Goal: Task Accomplishment & Management: Use online tool/utility

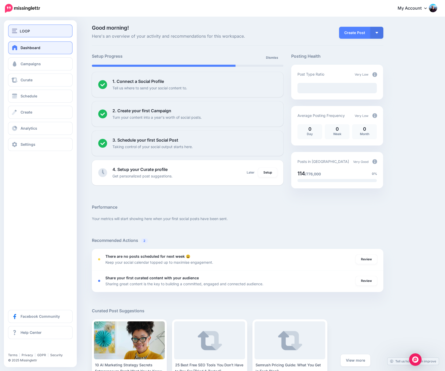
click at [22, 33] on span "LOOP" at bounding box center [25, 31] width 10 height 6
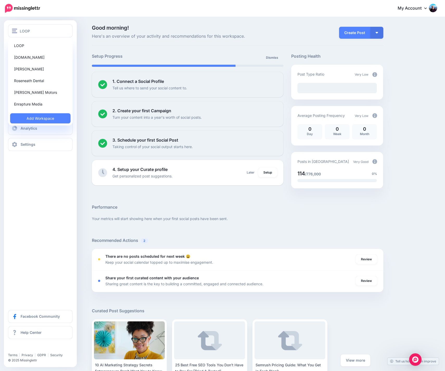
click at [42, 186] on div "LOOP LOOP Enrapture.gg Isabelle Vets Roseneath Dental Doyle Motors Enrapture Me…" at bounding box center [40, 193] width 73 height 347
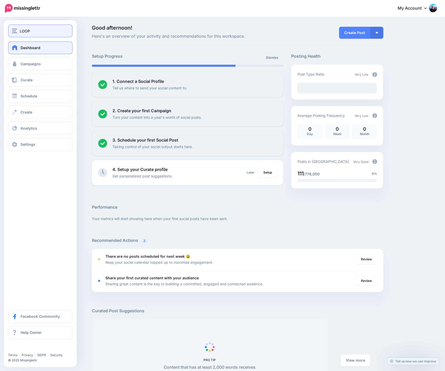
click at [26, 32] on span "LOOP" at bounding box center [25, 31] width 10 height 6
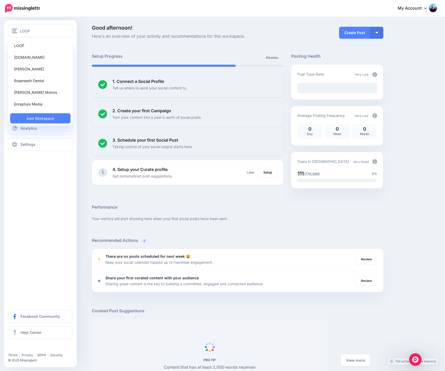
click at [44, 199] on div "LOOP LOOP Enrapture.gg Isabelle Vets Roseneath Dental Doyle Motors Enrapture Me…" at bounding box center [40, 193] width 73 height 347
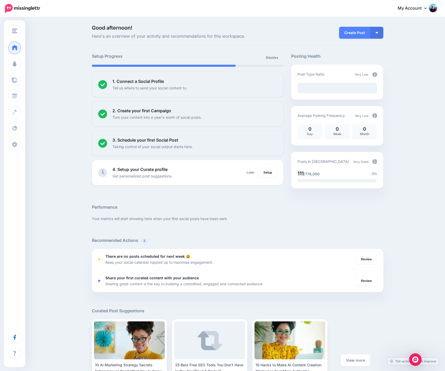
click at [82, 189] on div "Good afternoon! Here's an overview of your activity and recommendations for thi…" at bounding box center [222, 232] width 445 height 430
click at [427, 7] on icon at bounding box center [425, 8] width 3 height 4
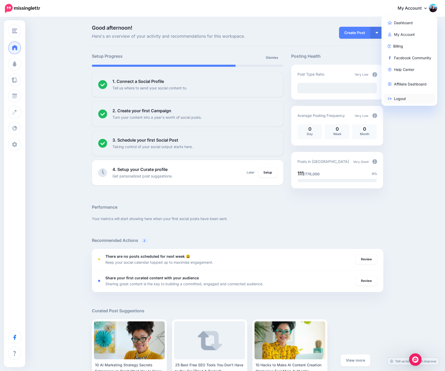
click at [405, 100] on link "Logout" at bounding box center [409, 99] width 52 height 10
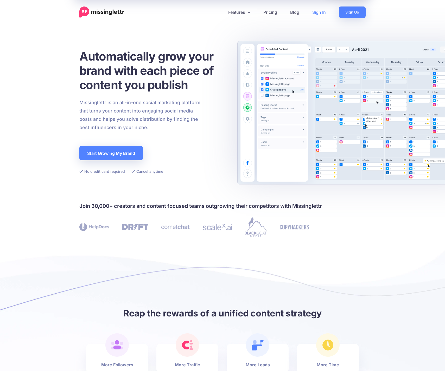
click at [319, 12] on link "Sign In" at bounding box center [319, 12] width 27 height 11
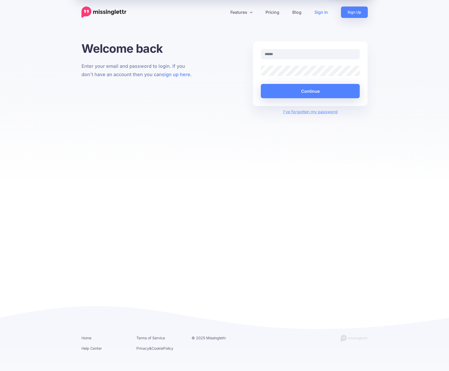
type input "**********"
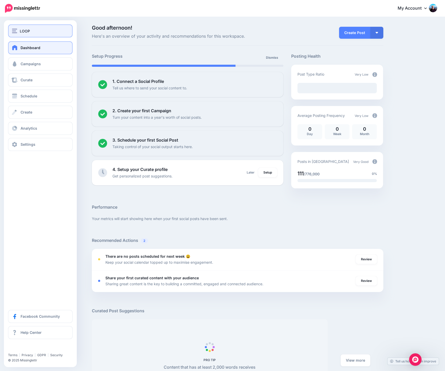
click at [17, 30] on img "button" at bounding box center [14, 31] width 5 height 5
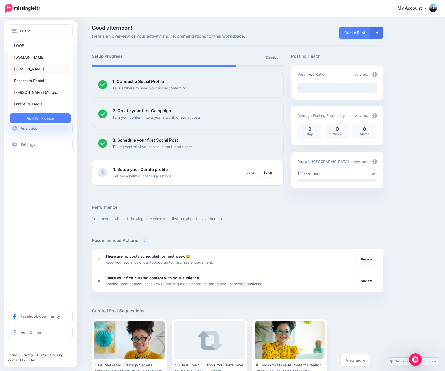
click at [24, 68] on link "[PERSON_NAME]" at bounding box center [40, 69] width 60 height 10
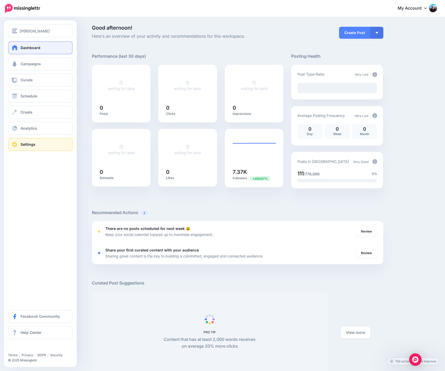
click at [41, 146] on link "Settings" at bounding box center [40, 144] width 65 height 13
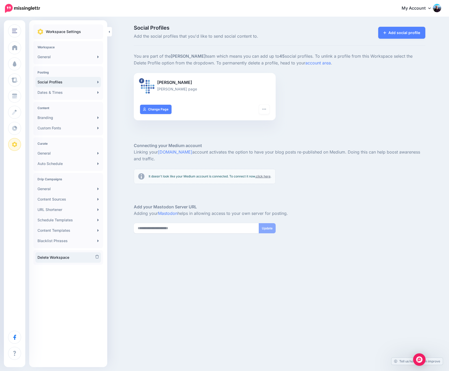
click at [64, 258] on link "Delete Workspace" at bounding box center [68, 258] width 66 height 10
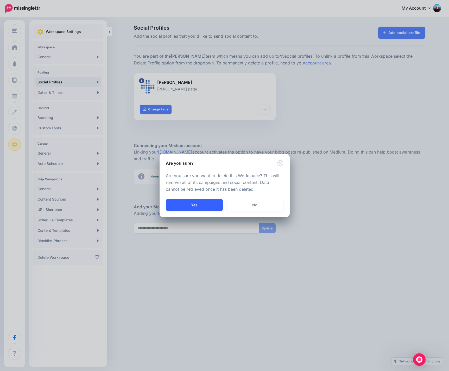
click at [197, 204] on button "Yes" at bounding box center [194, 205] width 57 height 12
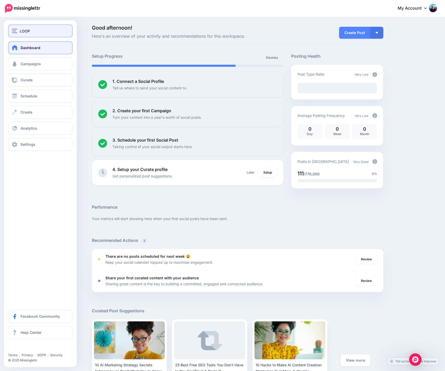
click at [26, 33] on span "LOOP" at bounding box center [25, 31] width 10 height 6
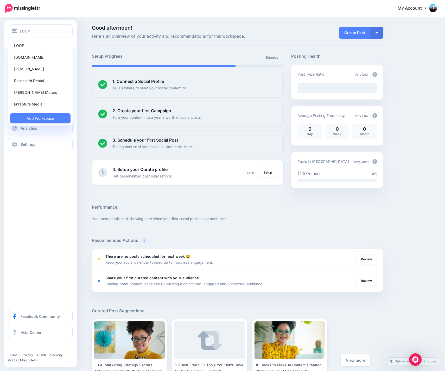
click at [43, 172] on div "LOOP LOOP Enrapture.gg Isabelle Vets Roseneath Dental Doyle Motors Enrapture Me…" at bounding box center [40, 193] width 73 height 347
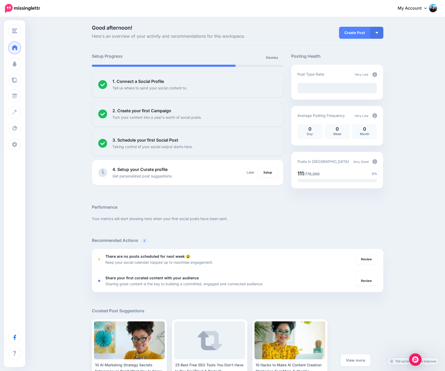
click at [85, 186] on div "Good afternoon! Here's an overview of your activity and recommendations for thi…" at bounding box center [222, 232] width 445 height 430
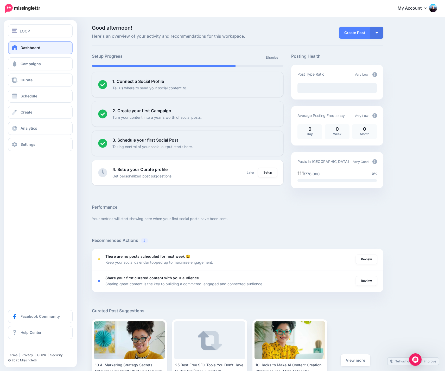
click at [24, 163] on div "LOOP LOOP Enrapture.gg Isabelle Vets Roseneath Dental Doyle Motors Enrapture Me…" at bounding box center [40, 193] width 73 height 347
click at [33, 33] on div "LOOP" at bounding box center [40, 31] width 57 height 6
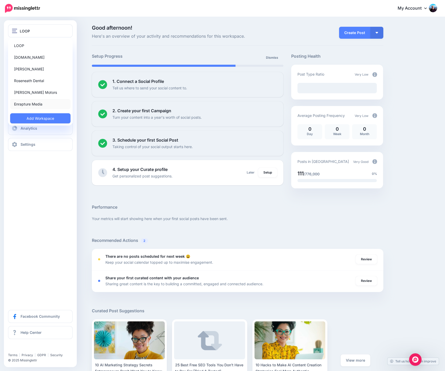
click at [39, 105] on link "Enrapture Media" at bounding box center [40, 104] width 60 height 10
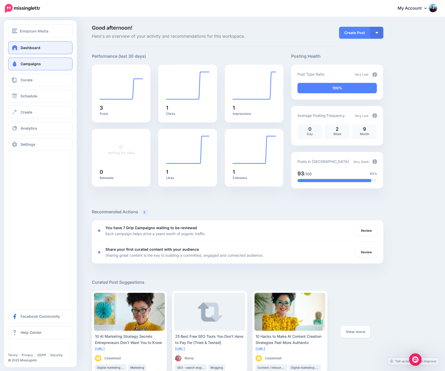
click at [34, 62] on span "Campaigns" at bounding box center [31, 64] width 20 height 4
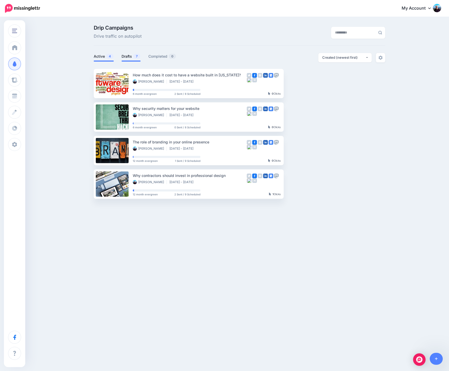
click at [128, 56] on link "Drafts 7" at bounding box center [130, 56] width 19 height 6
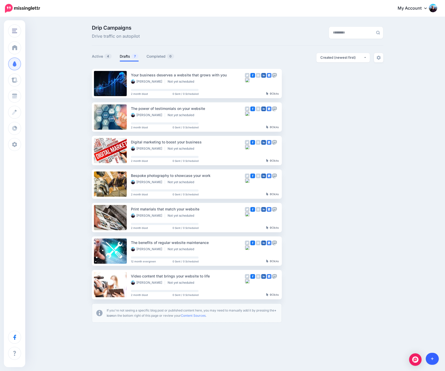
click at [434, 359] on link at bounding box center [432, 359] width 13 height 12
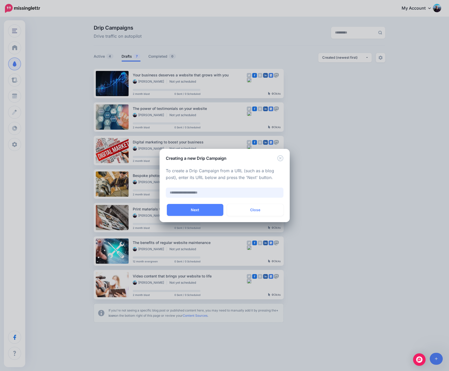
click at [197, 195] on input "text" at bounding box center [225, 193] width 118 height 10
click at [251, 208] on button "Close" at bounding box center [255, 210] width 56 height 12
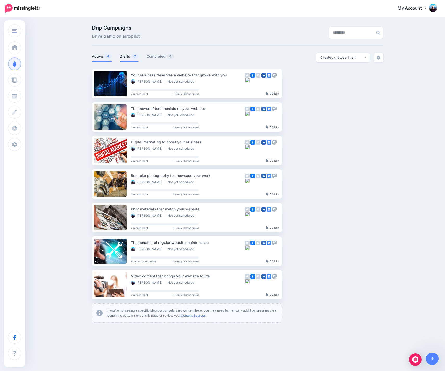
click at [94, 55] on link "Active 4" at bounding box center [102, 56] width 20 height 6
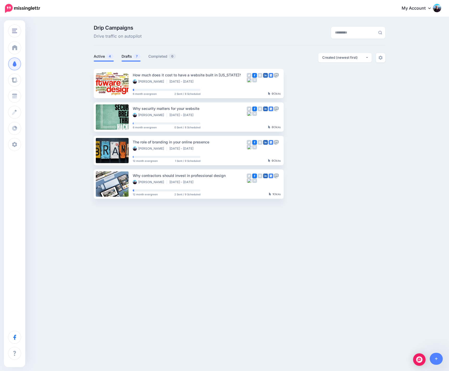
click at [128, 56] on link "Drafts 7" at bounding box center [130, 56] width 19 height 6
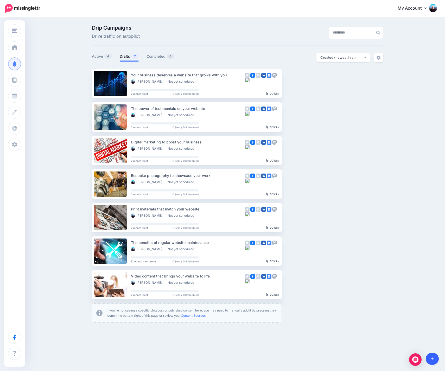
click at [432, 358] on icon at bounding box center [432, 359] width 3 height 3
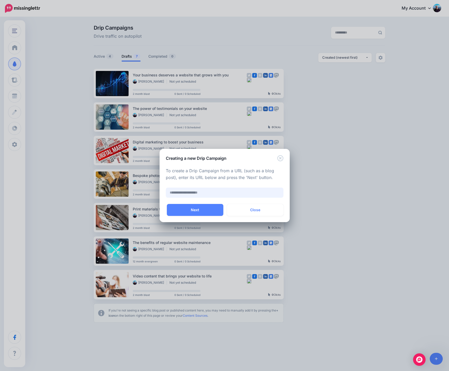
paste input "**********"
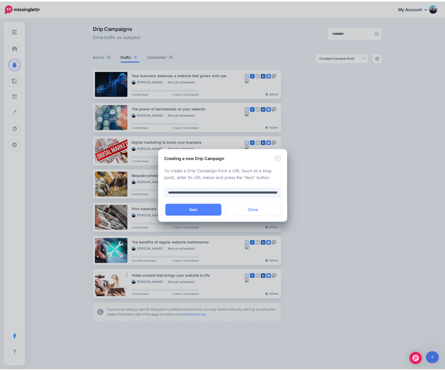
scroll to position [0, 85]
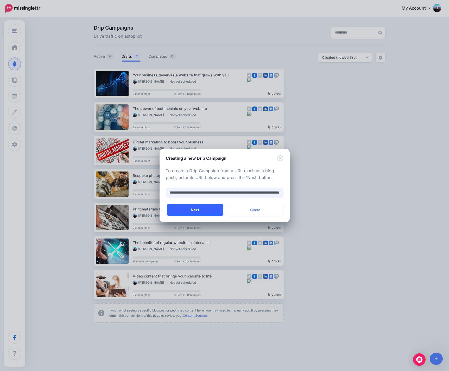
type input "**********"
click at [199, 210] on button "Next" at bounding box center [195, 210] width 56 height 12
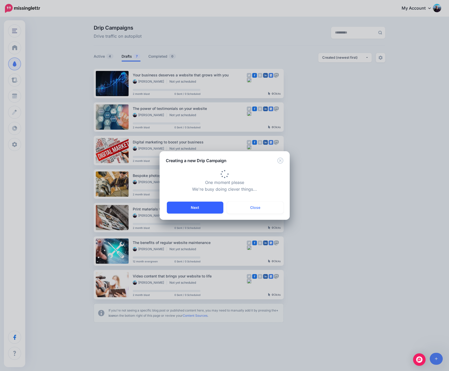
type input "**********"
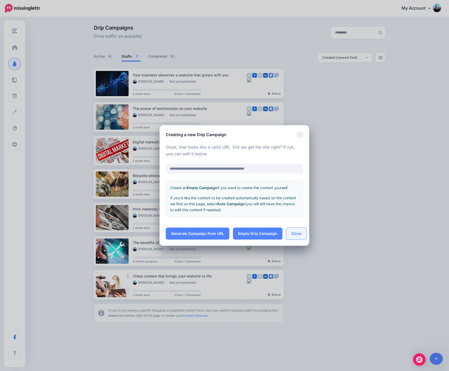
click at [293, 235] on button "Close" at bounding box center [296, 234] width 21 height 12
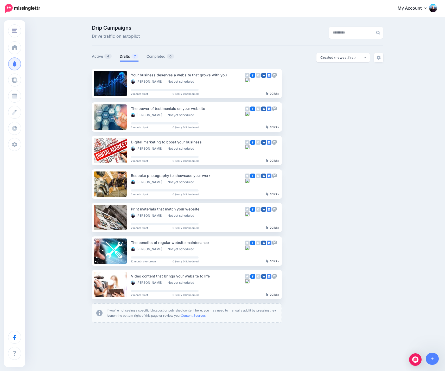
click at [339, 279] on ul "Your business deserves a website that grows with you Mark Margetts-Smith Not ye…" at bounding box center [237, 196] width 291 height 254
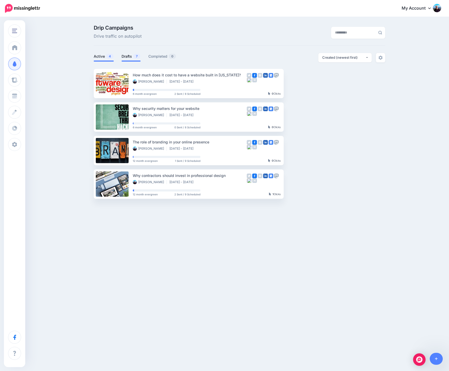
click at [129, 56] on link "Drafts 7" at bounding box center [130, 56] width 19 height 6
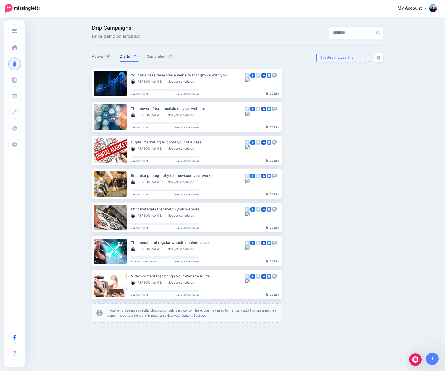
click at [365, 59] on button "Created (newest first)" at bounding box center [342, 57] width 53 height 9
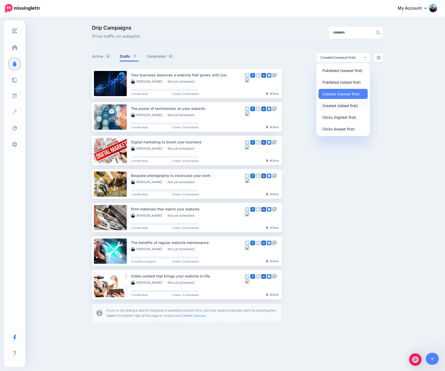
click at [335, 106] on span "Created (oldest first)" at bounding box center [339, 105] width 35 height 6
select select "**********"
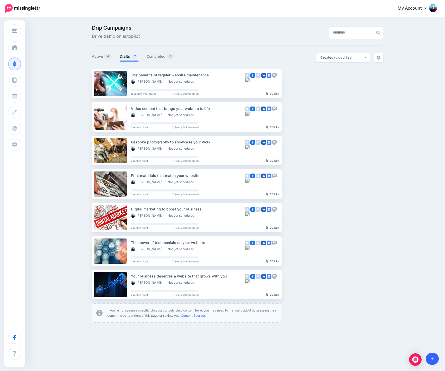
click at [434, 359] on link at bounding box center [432, 359] width 13 height 12
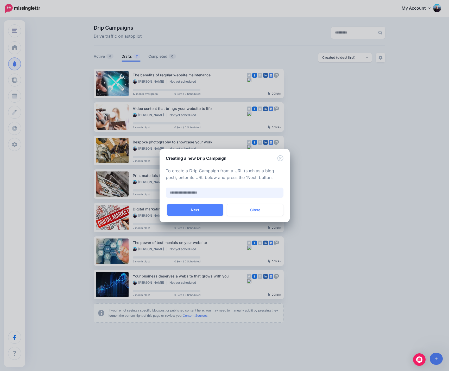
paste input "**********"
type input "**********"
click at [199, 209] on button "Next" at bounding box center [195, 210] width 56 height 12
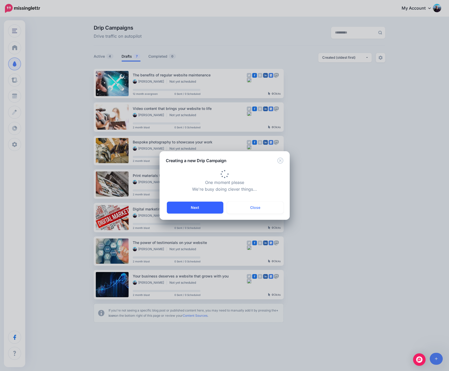
type input "**********"
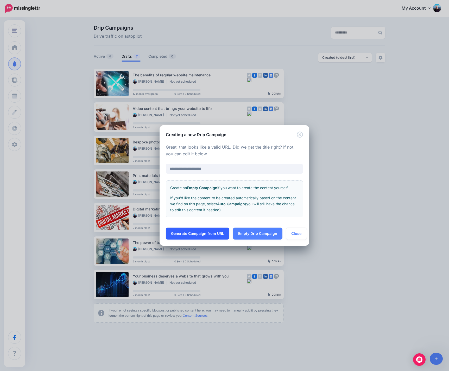
click at [200, 233] on link "Generate Campaign from URL" at bounding box center [197, 234] width 63 height 12
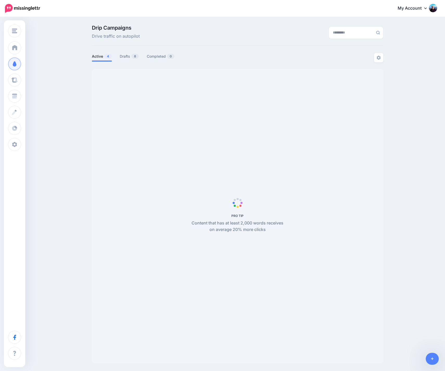
select select "**********"
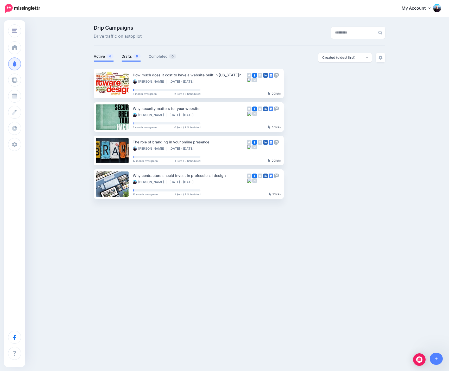
click at [126, 56] on link "Drafts 8" at bounding box center [130, 56] width 19 height 6
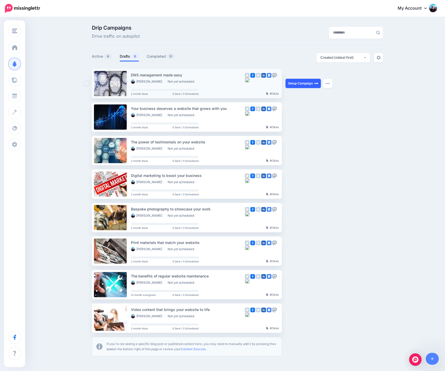
click at [297, 85] on link "Setup Campaign" at bounding box center [302, 83] width 35 height 9
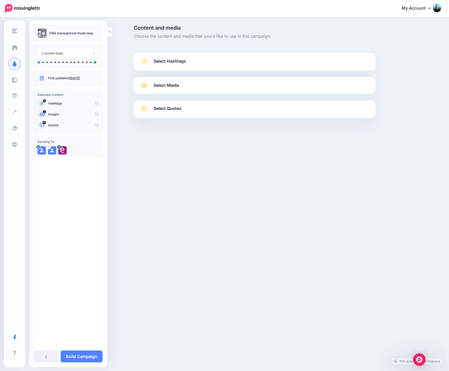
click at [208, 61] on link "Select Hashtags" at bounding box center [254, 64] width 231 height 14
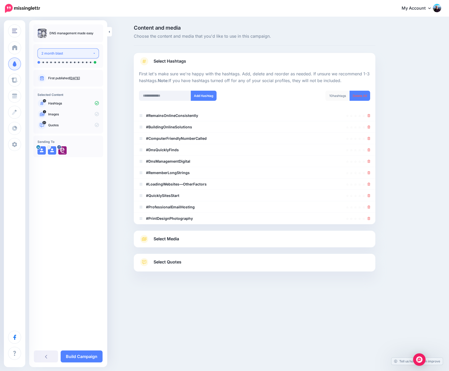
click at [94, 54] on button "2 month blast" at bounding box center [67, 53] width 61 height 10
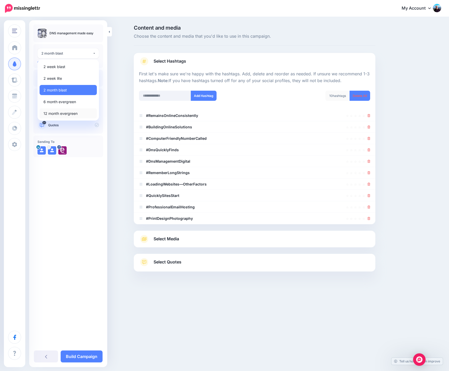
click at [73, 114] on span "12 month evergreen" at bounding box center [60, 114] width 34 height 6
select select "******"
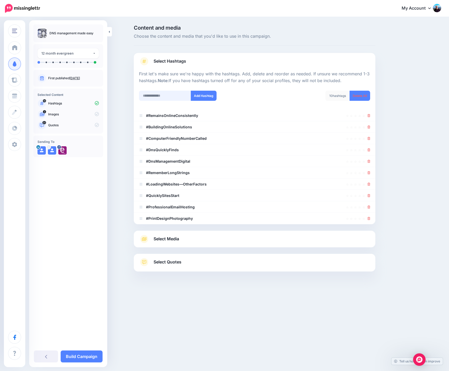
click at [154, 94] on input "text" at bounding box center [165, 96] width 52 height 10
type input "**********"
click at [202, 94] on button "Add Hashtag" at bounding box center [204, 96] width 26 height 10
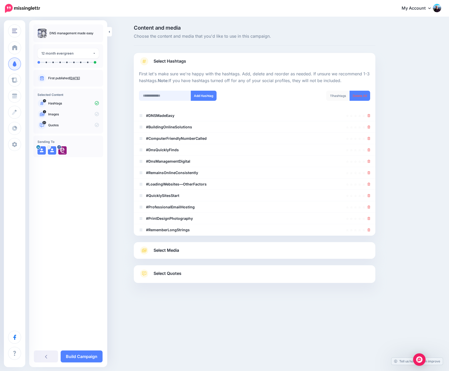
click at [151, 94] on input "text" at bounding box center [165, 96] width 52 height 10
type input "**********"
click at [198, 96] on button "Add Hashtag" at bounding box center [204, 96] width 26 height 10
click at [369, 127] on icon at bounding box center [368, 127] width 3 height 3
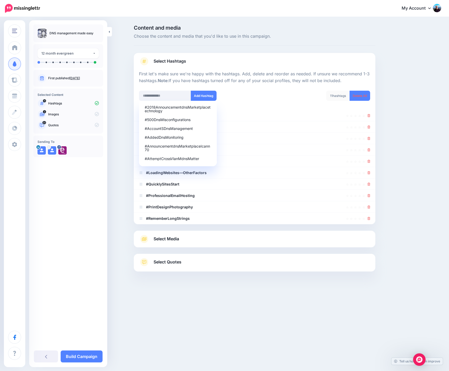
click at [293, 101] on div "11 hashtags Delete All" at bounding box center [313, 99] width 119 height 17
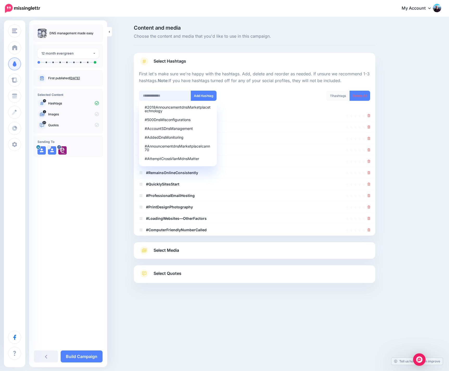
click at [178, 97] on input "text" at bounding box center [165, 96] width 52 height 10
click at [250, 95] on div "#2018AnnouncementdnsMarketplacetechnology #500DnsMisconfigurations #AccountSDns…" at bounding box center [195, 96] width 112 height 10
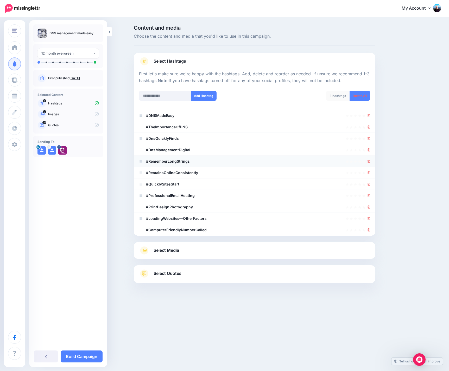
click at [368, 160] on icon at bounding box center [368, 161] width 3 height 3
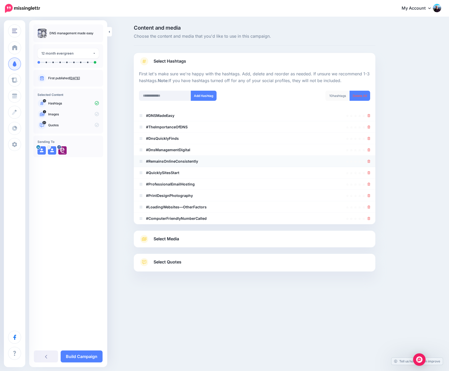
click at [369, 161] on icon at bounding box center [368, 161] width 3 height 3
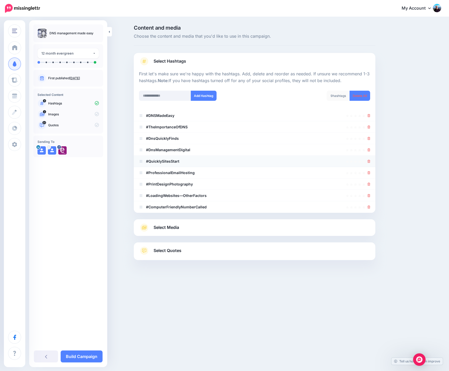
click at [369, 161] on icon at bounding box center [368, 161] width 3 height 3
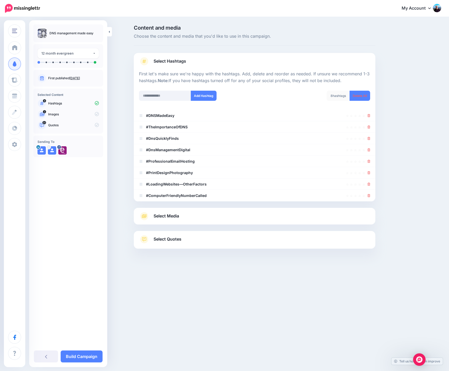
click at [369, 161] on icon at bounding box center [368, 161] width 3 height 3
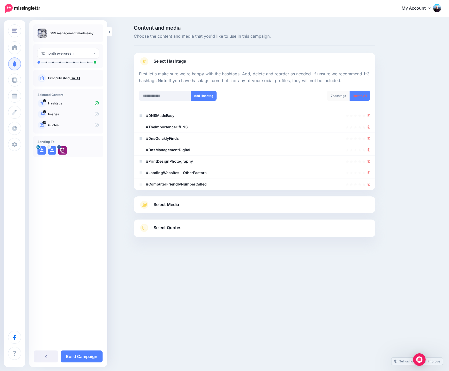
click at [369, 161] on icon at bounding box center [368, 161] width 3 height 3
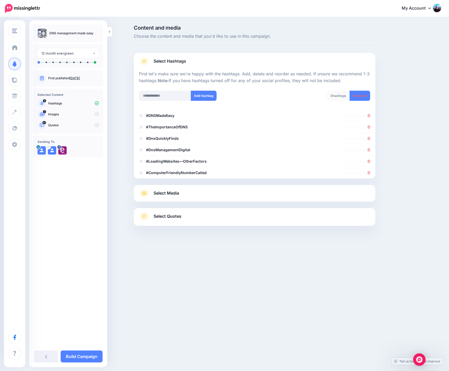
click at [369, 161] on icon at bounding box center [368, 161] width 3 height 3
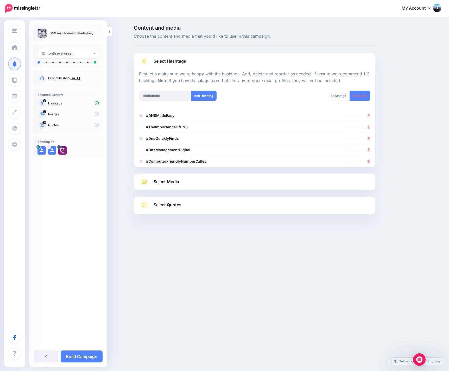
click at [369, 161] on icon at bounding box center [368, 161] width 3 height 3
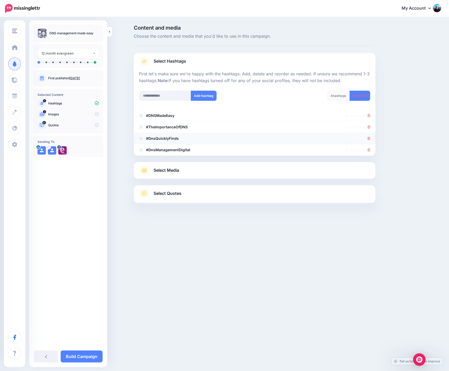
click at [370, 138] on li "#DnsQuicklyFinds" at bounding box center [254, 138] width 241 height 11
click at [369, 138] on icon at bounding box center [368, 138] width 3 height 3
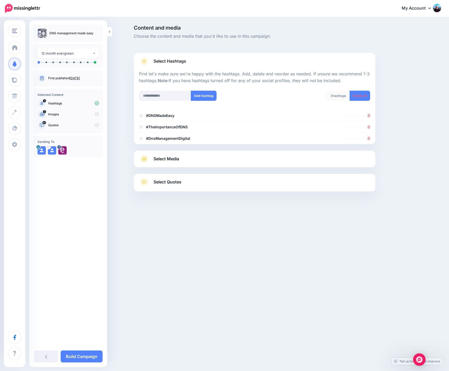
click at [226, 162] on link "Select Media" at bounding box center [254, 159] width 231 height 8
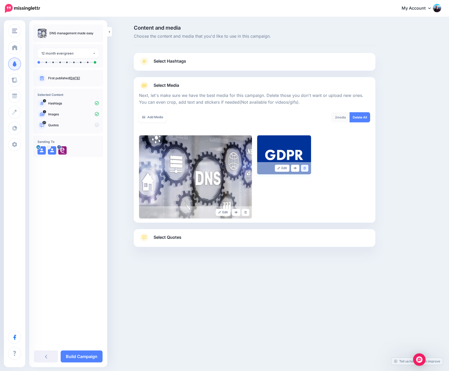
click at [306, 170] on icon at bounding box center [304, 168] width 2 height 3
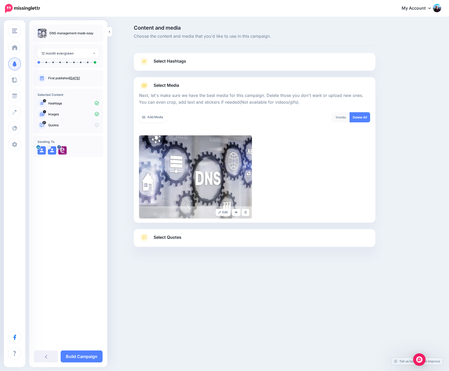
click at [201, 269] on div at bounding box center [254, 260] width 241 height 26
click at [149, 117] on link "Add Media" at bounding box center [152, 117] width 27 height 10
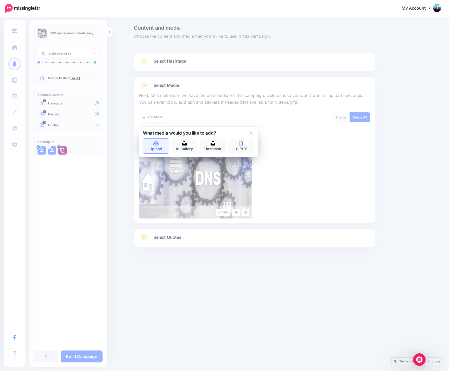
click at [154, 146] on link "Upload" at bounding box center [156, 146] width 26 height 15
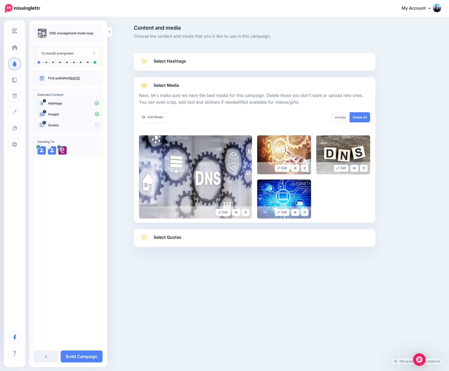
click at [190, 241] on link "Select Quotes" at bounding box center [254, 241] width 231 height 14
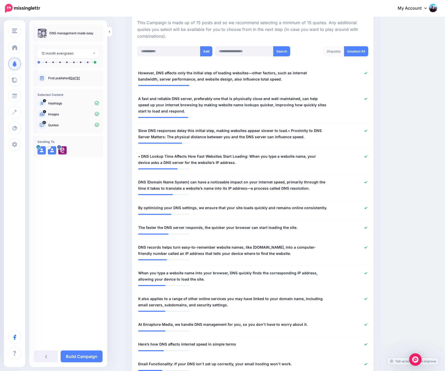
scroll to position [117, 0]
click at [367, 73] on icon at bounding box center [365, 73] width 3 height 3
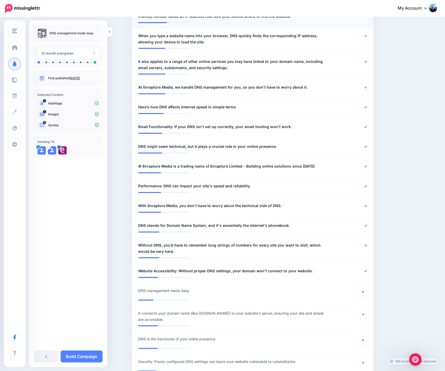
scroll to position [362, 0]
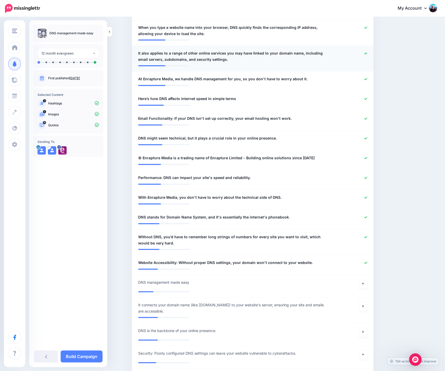
click at [367, 53] on icon at bounding box center [365, 53] width 3 height 3
click at [367, 159] on icon at bounding box center [365, 158] width 3 height 3
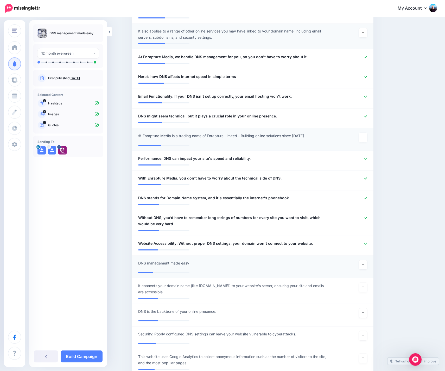
scroll to position [383, 0]
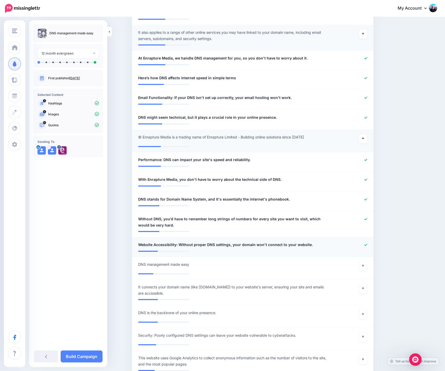
click at [367, 246] on icon at bounding box center [365, 245] width 3 height 3
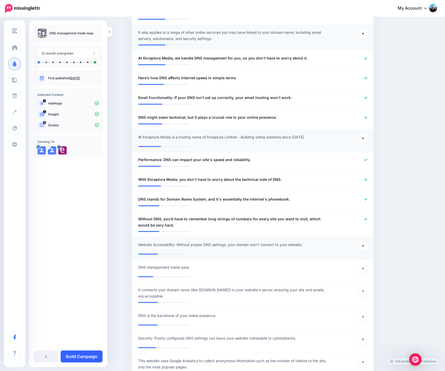
click at [94, 353] on link "Build Campaign" at bounding box center [82, 357] width 42 height 12
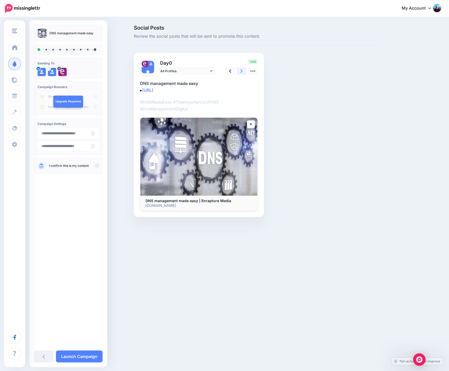
click at [240, 72] on link at bounding box center [241, 71] width 10 height 8
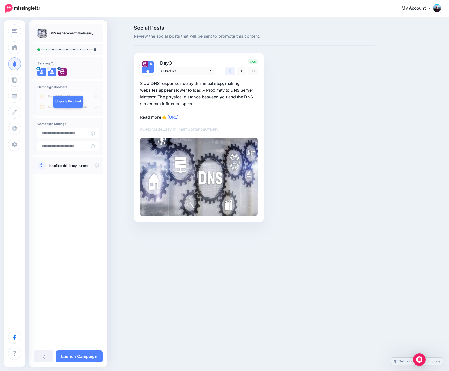
click at [230, 71] on icon at bounding box center [230, 70] width 2 height 3
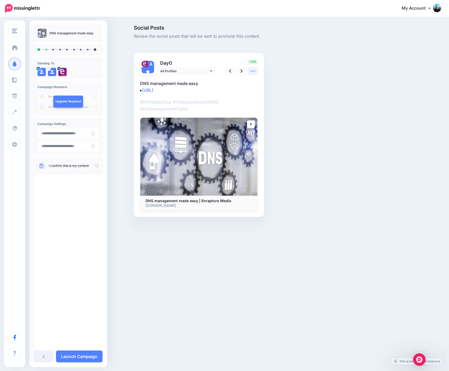
click at [250, 70] on link at bounding box center [253, 71] width 10 height 8
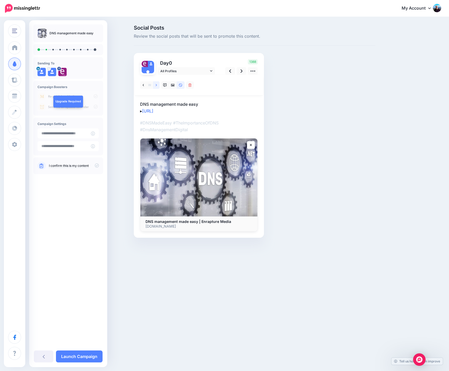
click at [156, 85] on icon at bounding box center [156, 85] width 1 height 2
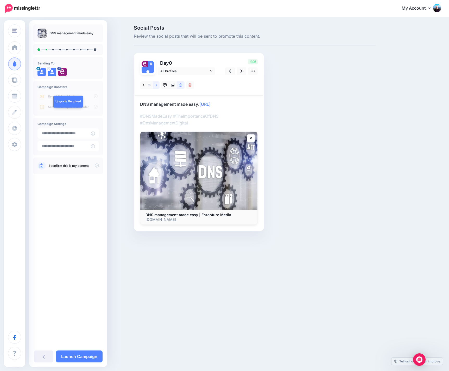
click at [156, 85] on icon at bounding box center [156, 85] width 1 height 2
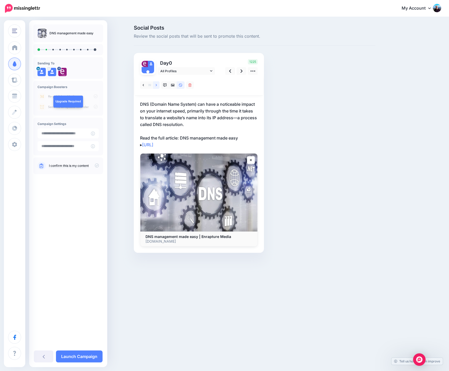
click at [156, 85] on icon at bounding box center [156, 85] width 1 height 2
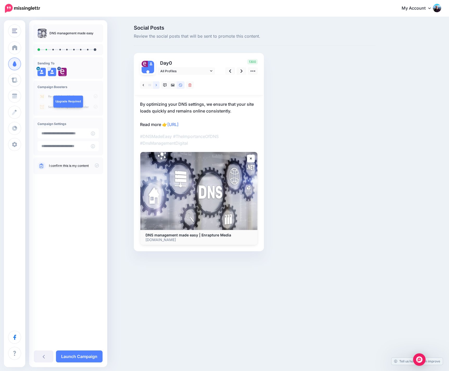
click at [156, 85] on icon at bounding box center [156, 85] width 1 height 2
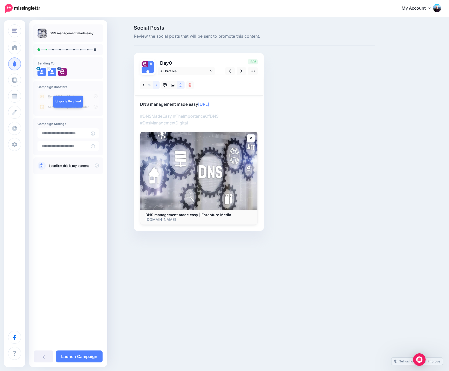
click at [156, 85] on icon at bounding box center [156, 85] width 1 height 2
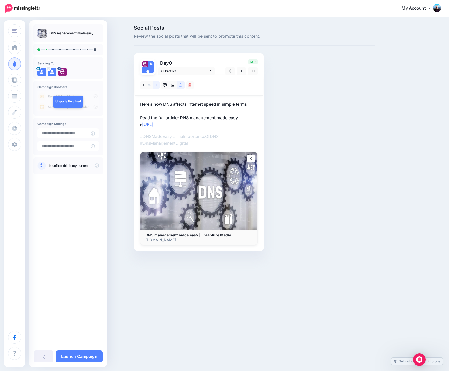
click at [156, 85] on icon at bounding box center [156, 85] width 1 height 2
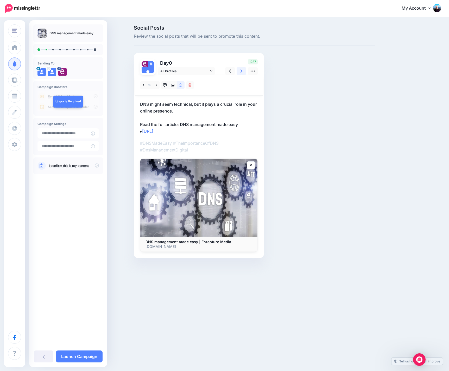
click at [240, 72] on link at bounding box center [241, 71] width 10 height 8
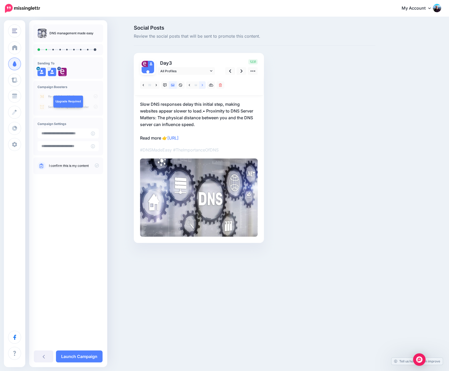
click at [202, 85] on icon at bounding box center [202, 85] width 1 height 4
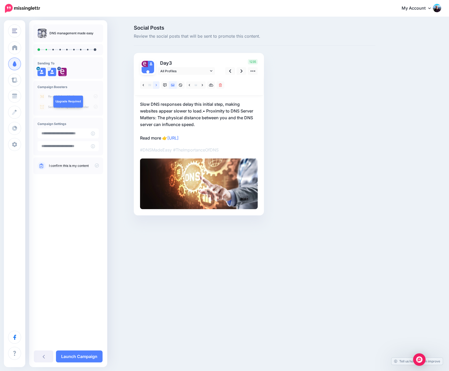
click at [157, 86] on icon at bounding box center [156, 85] width 1 height 2
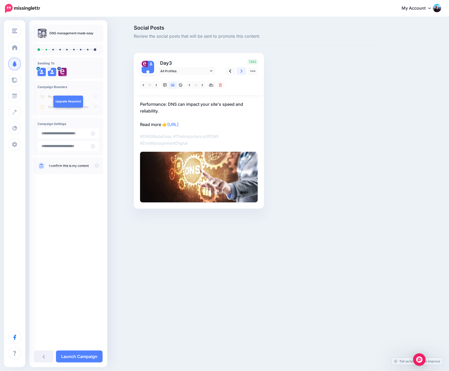
click at [242, 71] on icon at bounding box center [241, 70] width 2 height 3
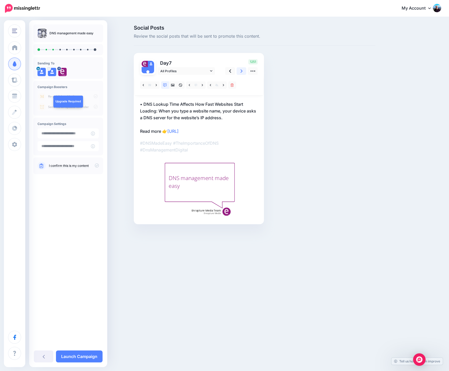
click at [242, 71] on icon at bounding box center [241, 70] width 2 height 5
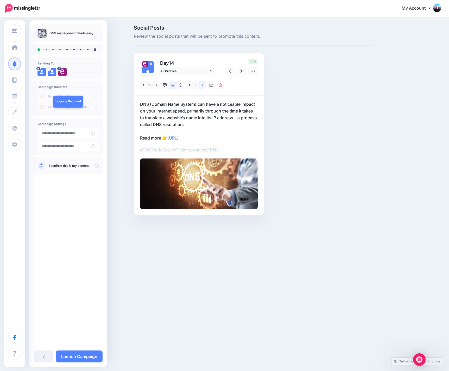
click at [201, 85] on link at bounding box center [202, 85] width 7 height 8
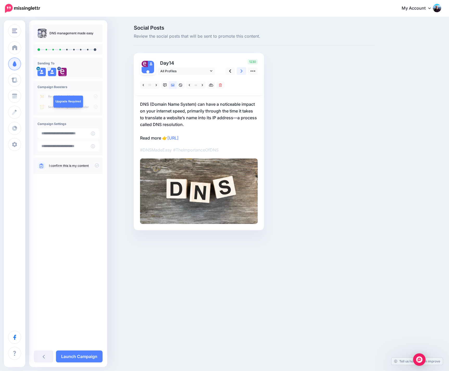
click at [240, 71] on link at bounding box center [241, 71] width 10 height 8
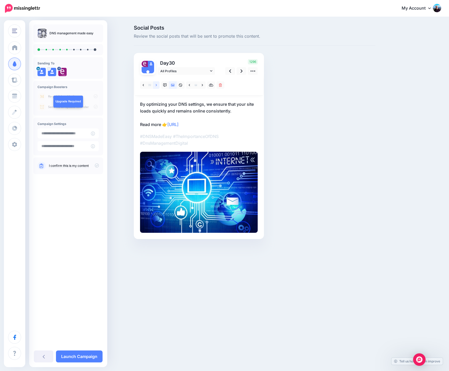
click at [156, 85] on icon at bounding box center [156, 85] width 1 height 4
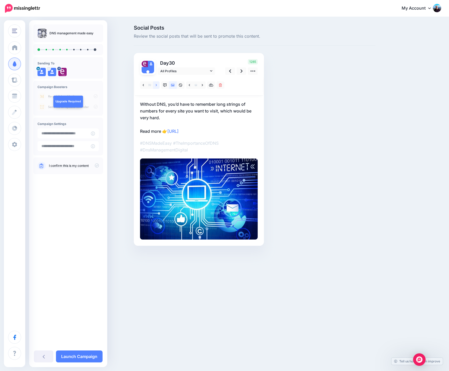
click at [156, 85] on icon at bounding box center [156, 85] width 1 height 4
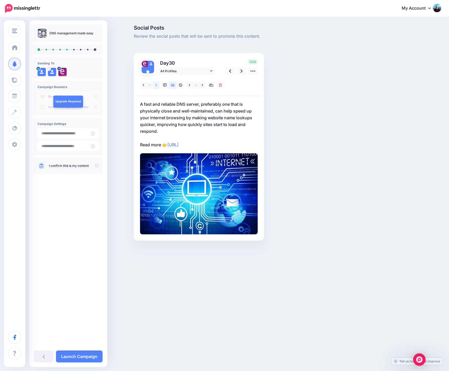
click at [156, 85] on icon at bounding box center [156, 85] width 1 height 4
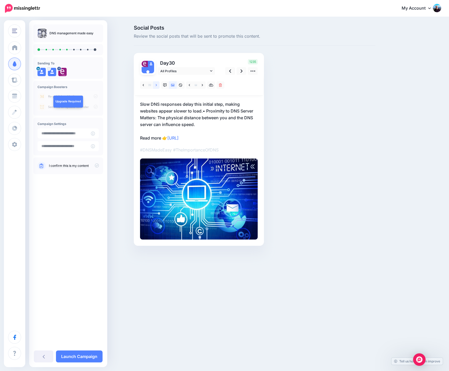
click at [156, 85] on icon at bounding box center [156, 85] width 1 height 4
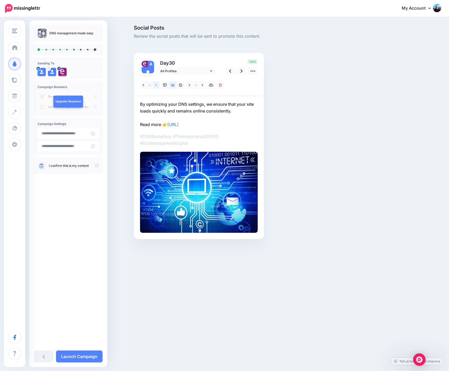
click at [156, 85] on icon at bounding box center [156, 85] width 1 height 4
click at [241, 70] on icon at bounding box center [241, 70] width 2 height 5
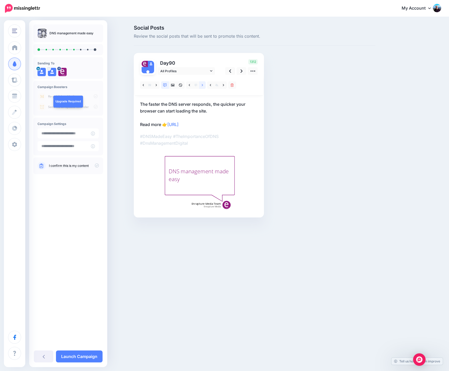
click at [203, 85] on link at bounding box center [202, 85] width 7 height 8
click at [157, 86] on icon at bounding box center [156, 85] width 1 height 4
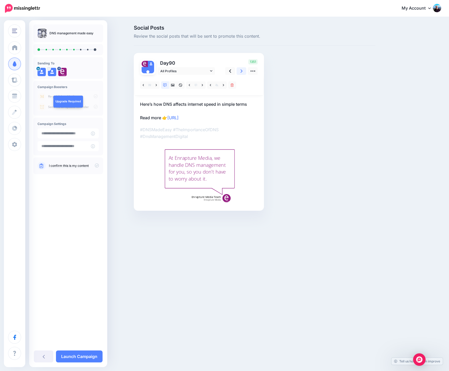
click at [242, 71] on icon at bounding box center [241, 70] width 2 height 3
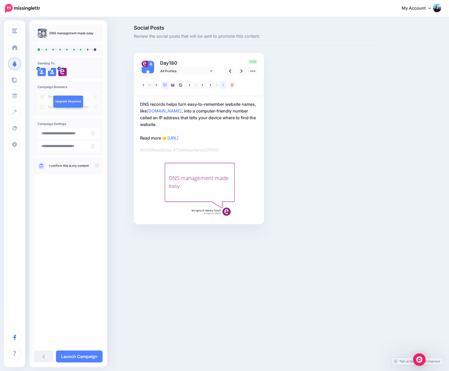
click at [222, 85] on link at bounding box center [223, 85] width 7 height 8
click at [223, 86] on icon at bounding box center [223, 85] width 1 height 2
click at [171, 85] on link at bounding box center [173, 85] width 8 height 8
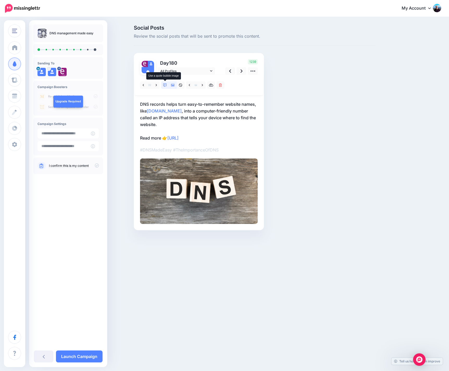
click at [166, 85] on icon at bounding box center [165, 85] width 4 height 4
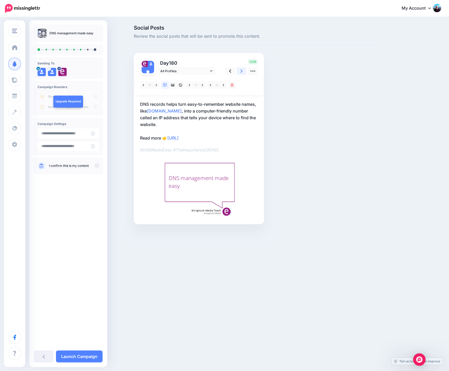
click at [241, 70] on icon at bounding box center [241, 70] width 2 height 3
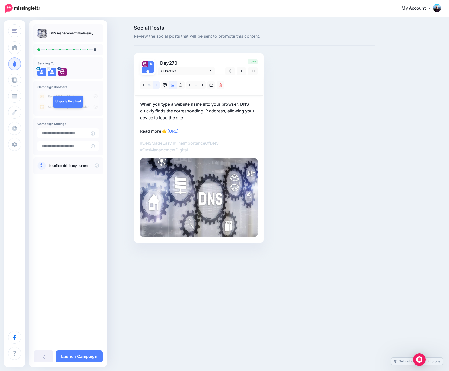
click at [156, 84] on icon at bounding box center [156, 85] width 1 height 4
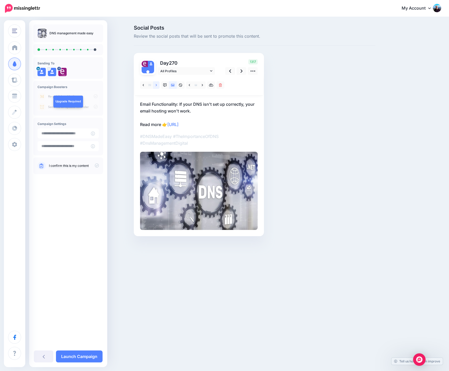
click at [156, 84] on icon at bounding box center [156, 85] width 1 height 4
click at [143, 85] on icon at bounding box center [143, 85] width 1 height 4
click at [241, 71] on icon at bounding box center [241, 70] width 2 height 5
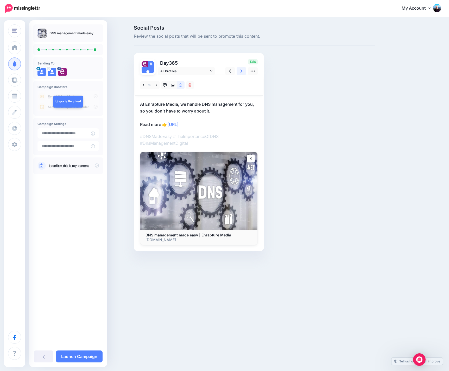
click at [241, 72] on icon at bounding box center [241, 70] width 2 height 3
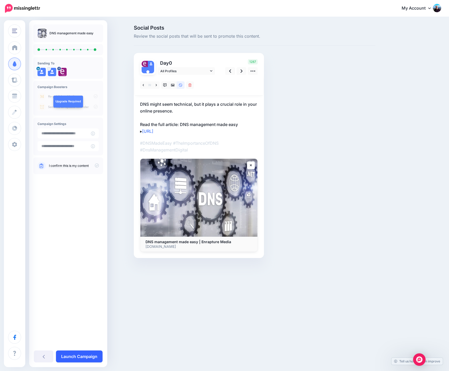
click at [89, 355] on link "Launch Campaign" at bounding box center [79, 357] width 47 height 12
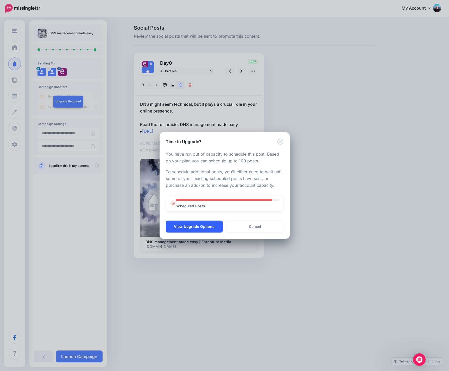
click at [197, 226] on button "View Upgrade Options" at bounding box center [194, 227] width 57 height 12
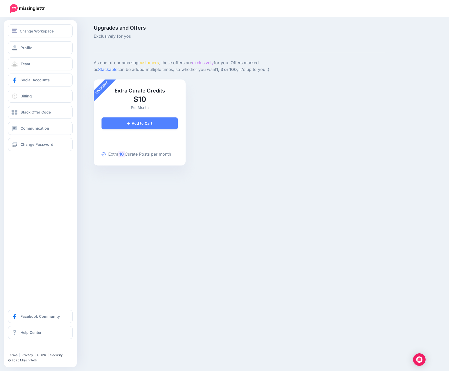
click at [76, 75] on div "Profile Team Social Accounts Billing Stack Offer Code Communication Change Pass…" at bounding box center [40, 96] width 73 height 110
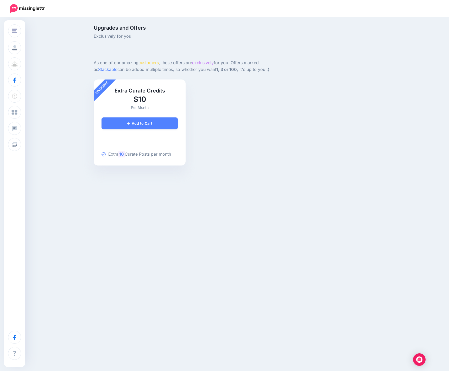
click at [82, 69] on div "Upgrades and Offers Exclusively for you Review Order As one of our amazing cust…" at bounding box center [224, 103] width 449 height 173
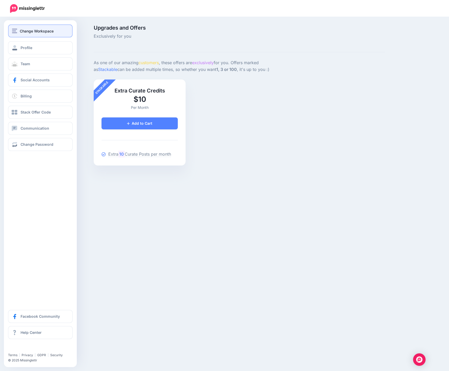
click at [30, 33] on span "Change Workspace" at bounding box center [37, 31] width 34 height 6
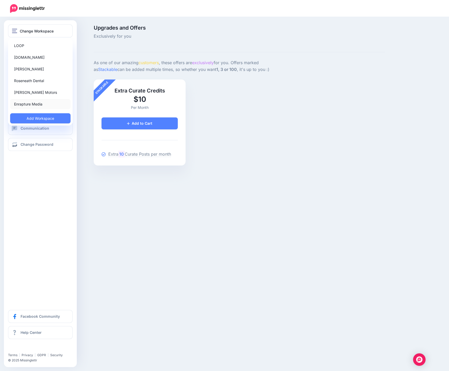
click at [35, 106] on link "Enrapture Media" at bounding box center [40, 104] width 60 height 10
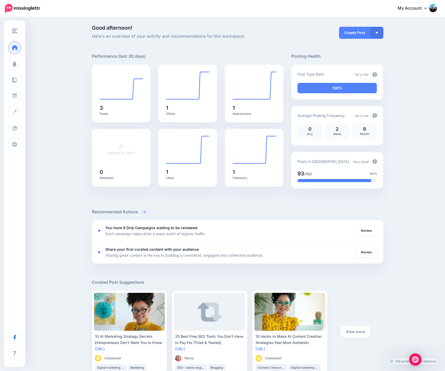
click at [63, 50] on div "Good afternoon! Here's an overview of your activity and recommendations for thi…" at bounding box center [222, 302] width 445 height 571
